Goal: Entertainment & Leisure: Consume media (video, audio)

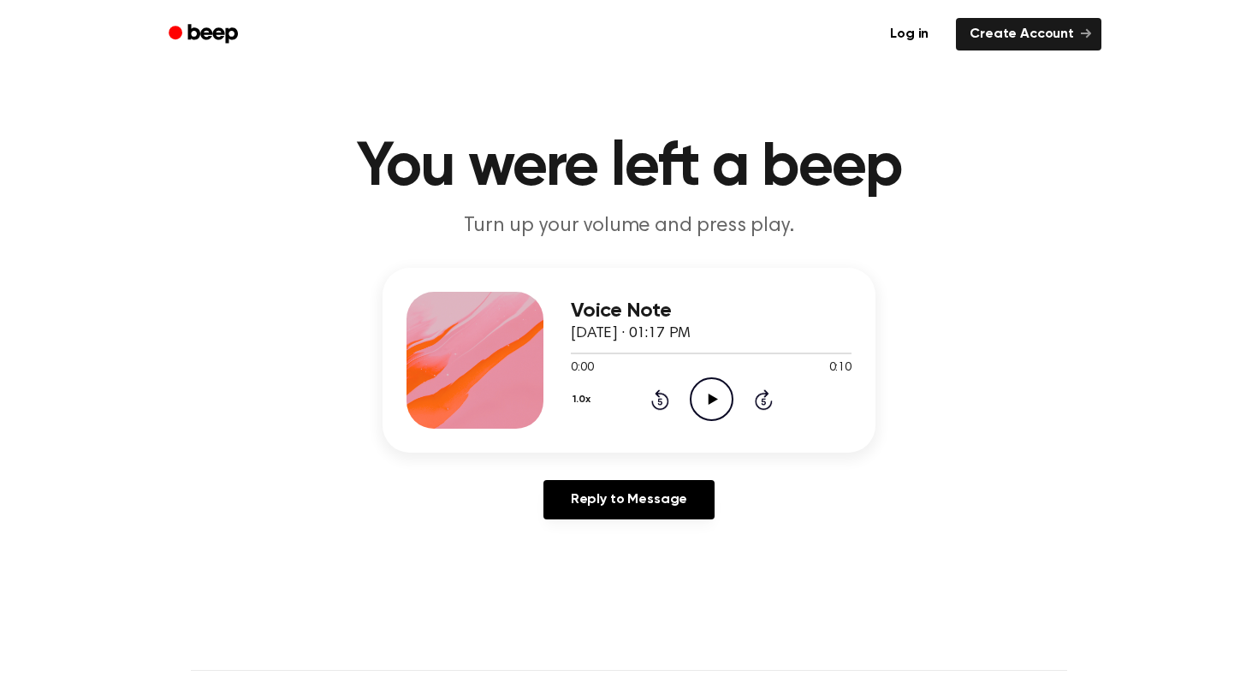
click at [722, 391] on icon "Play Audio" at bounding box center [712, 400] width 44 height 44
click at [706, 411] on icon "Play Audio" at bounding box center [712, 400] width 44 height 44
click at [700, 383] on icon "Play Audio" at bounding box center [712, 400] width 44 height 44
click at [921, 173] on h1 "You were left a beep" at bounding box center [629, 168] width 877 height 62
click at [699, 401] on icon "Play Audio" at bounding box center [712, 400] width 44 height 44
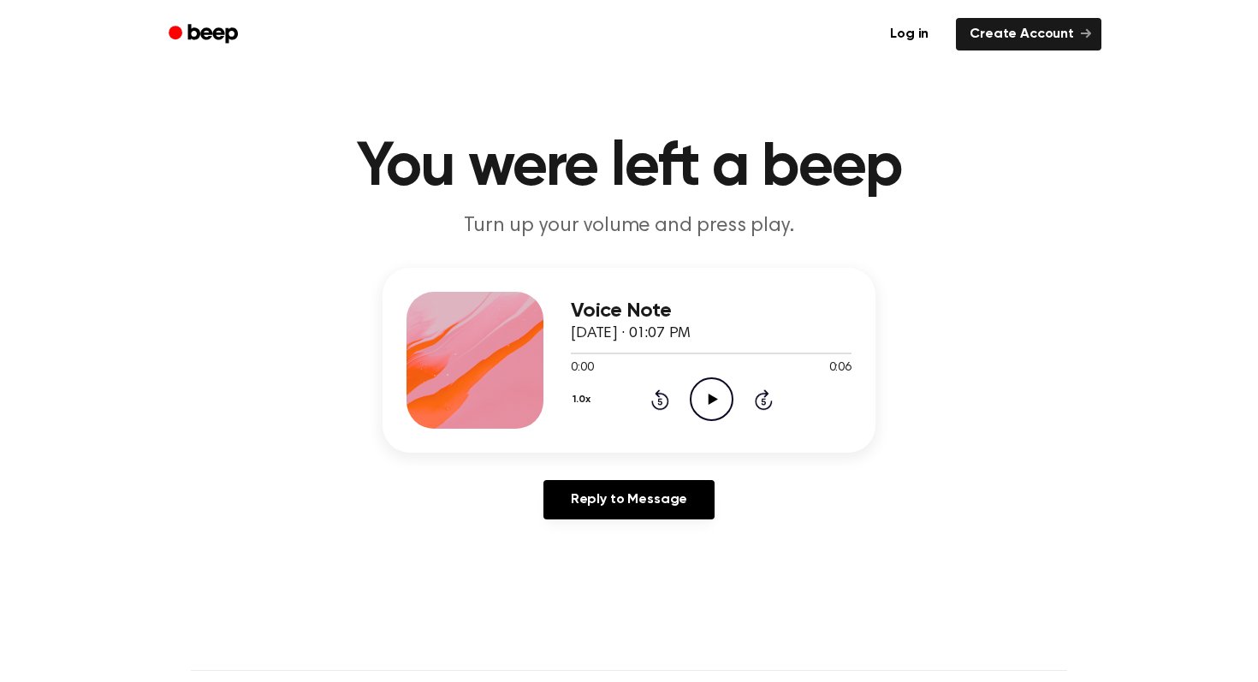
click at [694, 397] on icon "Play Audio" at bounding box center [712, 400] width 44 height 44
click at [709, 398] on icon at bounding box center [712, 399] width 9 height 11
click at [699, 403] on icon "Play Audio" at bounding box center [712, 400] width 44 height 44
click at [701, 394] on icon "Play Audio" at bounding box center [712, 400] width 44 height 44
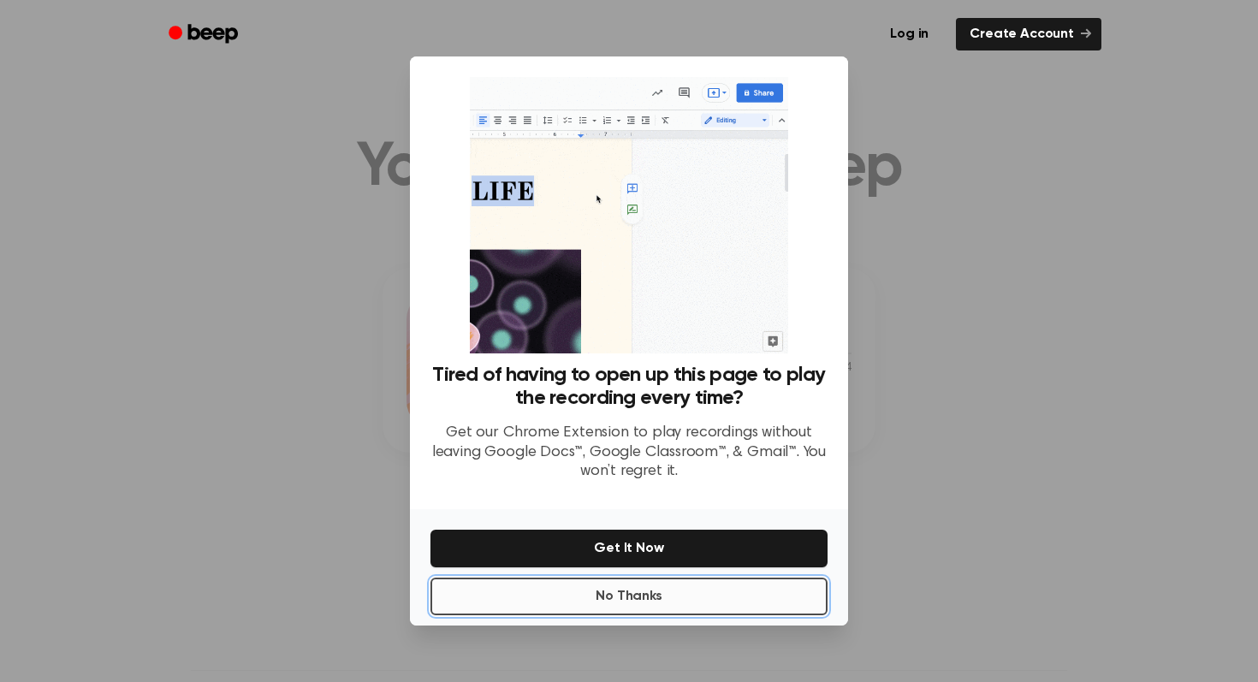
click at [596, 600] on button "No Thanks" at bounding box center [629, 597] width 397 height 38
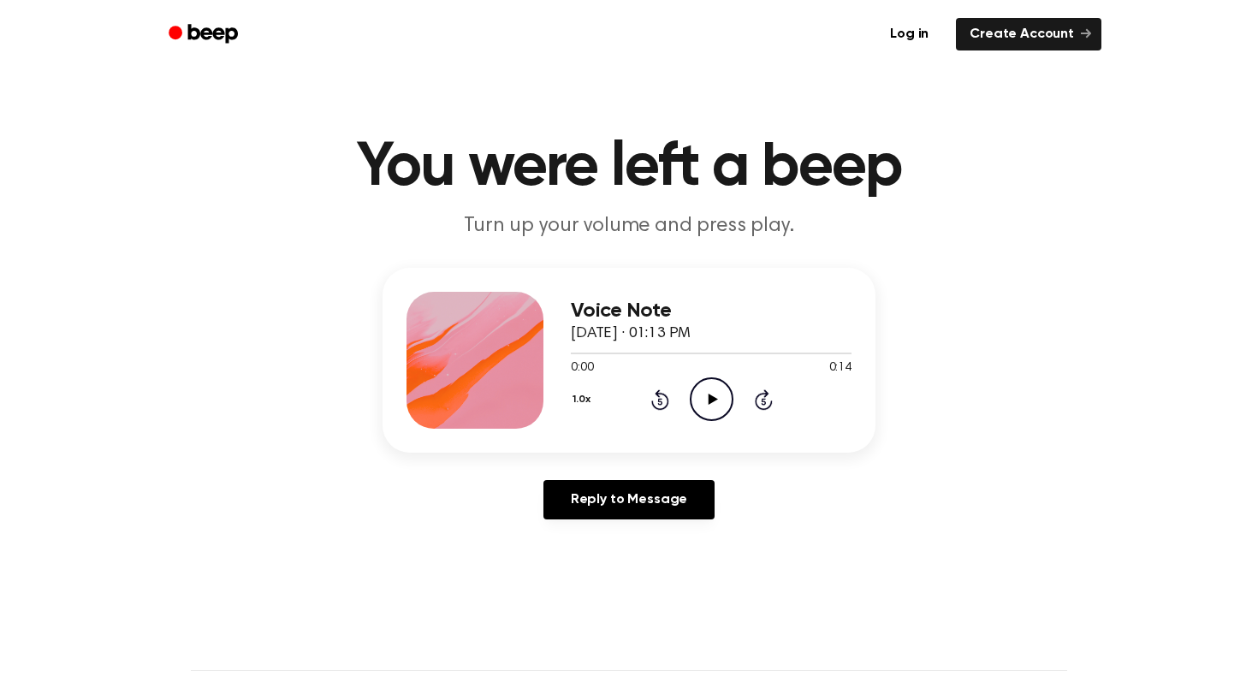
click at [711, 396] on icon at bounding box center [712, 399] width 9 height 11
